Goal: Information Seeking & Learning: Learn about a topic

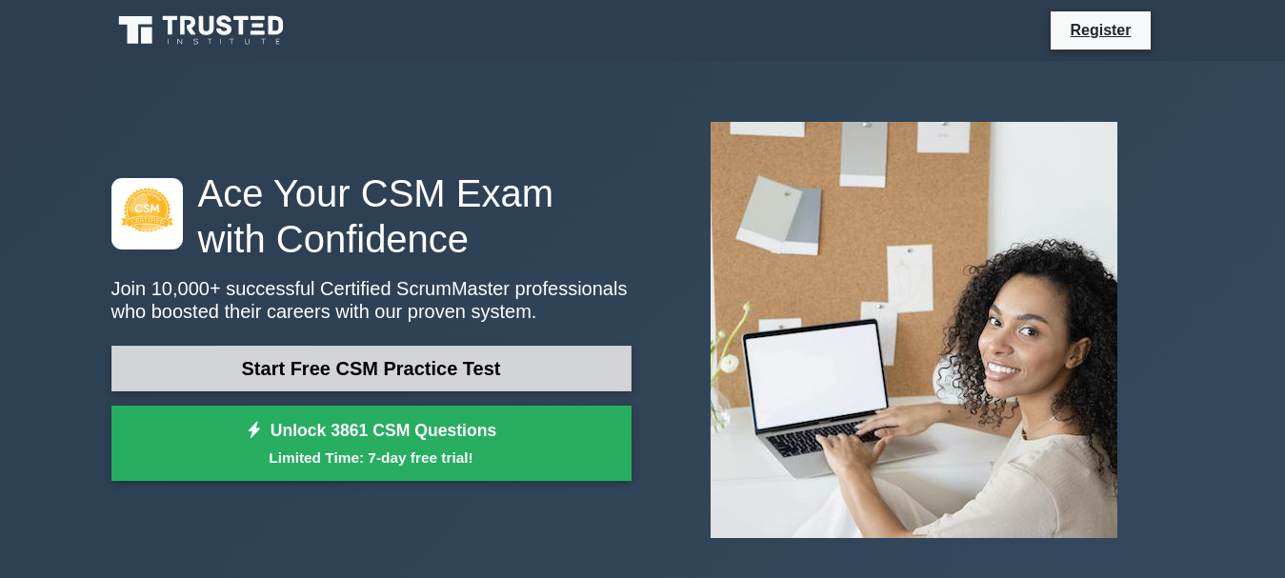
click at [543, 367] on link "Start Free CSM Practice Test" at bounding box center [371, 369] width 520 height 46
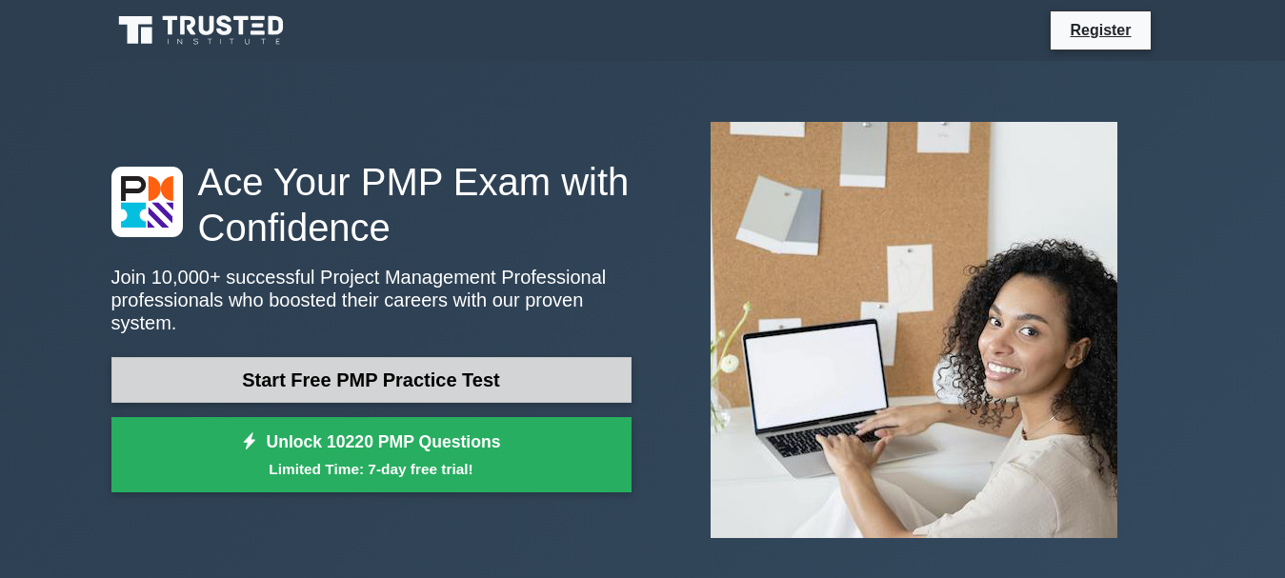
click at [456, 377] on link "Start Free PMP Practice Test" at bounding box center [371, 380] width 520 height 46
